Goal: Navigation & Orientation: Find specific page/section

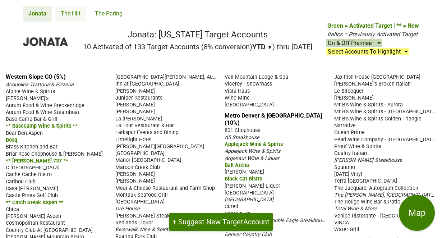
click at [68, 14] on link "The Hilt" at bounding box center [70, 14] width 31 height 16
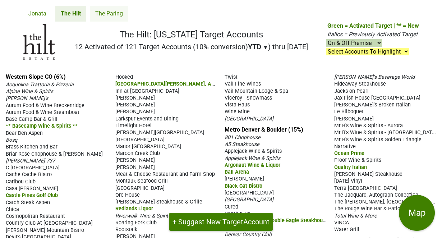
click at [104, 15] on link "The Paring" at bounding box center [109, 14] width 38 height 16
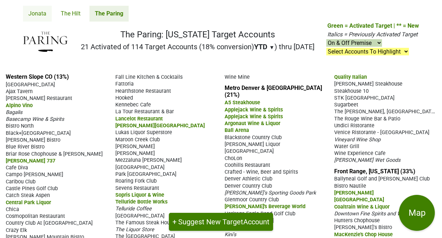
click at [34, 15] on link "Jonata" at bounding box center [37, 14] width 29 height 16
